Goal: Task Accomplishment & Management: Use online tool/utility

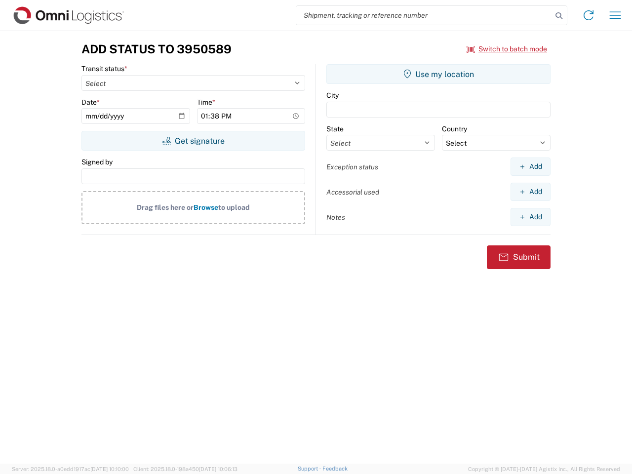
click at [424, 15] on input "search" at bounding box center [424, 15] width 256 height 19
click at [559, 16] on icon at bounding box center [559, 16] width 14 height 14
click at [588, 15] on icon at bounding box center [588, 15] width 16 height 16
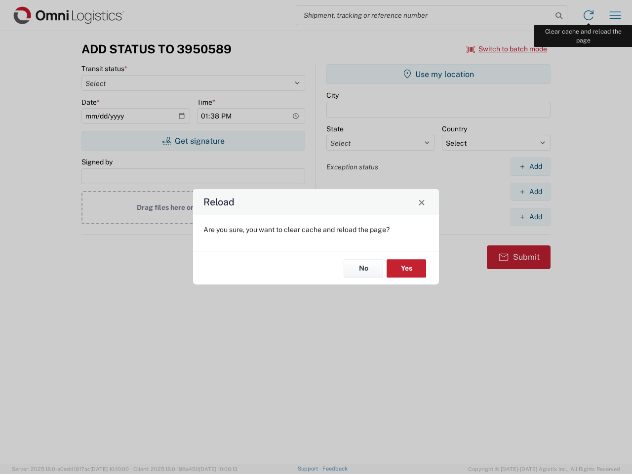
click at [615, 15] on div "Reload Are you sure, you want to clear cache and reload the page? No Yes" at bounding box center [316, 237] width 632 height 474
click at [507, 49] on div "Reload Are you sure, you want to clear cache and reload the page? No Yes" at bounding box center [316, 237] width 632 height 474
click at [193, 141] on div "Reload Are you sure, you want to clear cache and reload the page? No Yes" at bounding box center [316, 237] width 632 height 474
click at [438, 74] on div "Reload Are you sure, you want to clear cache and reload the page? No Yes" at bounding box center [316, 237] width 632 height 474
click at [530, 166] on div "Reload Are you sure, you want to clear cache and reload the page? No Yes" at bounding box center [316, 237] width 632 height 474
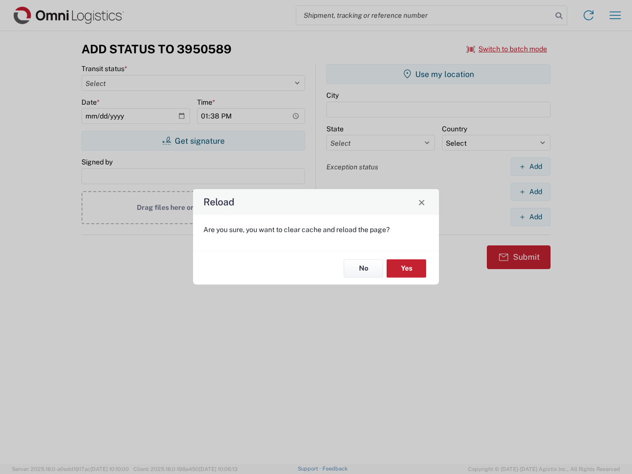
click at [530, 191] on div "Reload Are you sure, you want to clear cache and reload the page? No Yes" at bounding box center [316, 237] width 632 height 474
click at [530, 217] on div "Reload Are you sure, you want to clear cache and reload the page? No Yes" at bounding box center [316, 237] width 632 height 474
